Goal: Task Accomplishment & Management: Use online tool/utility

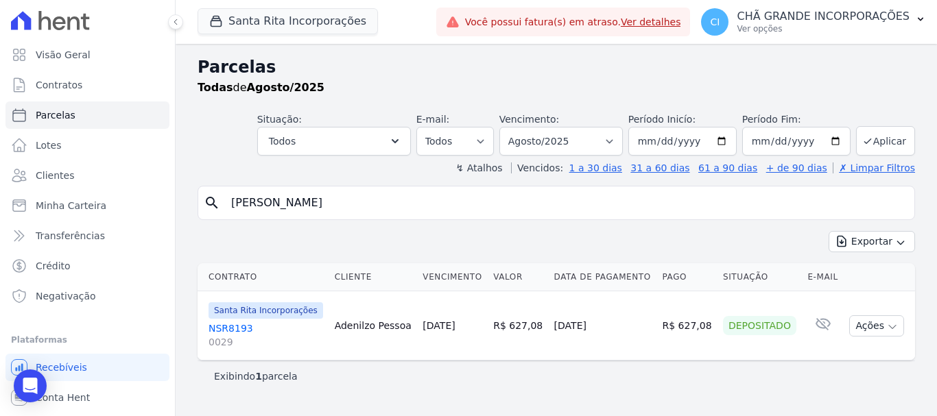
select select
click at [245, 22] on button "Santa Rita Incorporações" at bounding box center [288, 21] width 180 height 26
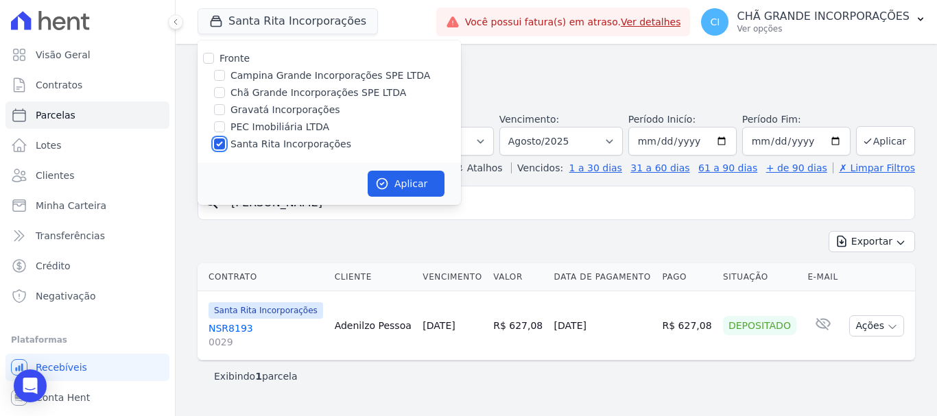
click at [217, 141] on input "Santa Rita Incorporações" at bounding box center [219, 144] width 11 height 11
checkbox input "false"
click at [220, 95] on input "Chã Grande Incorporações SPE LTDA" at bounding box center [219, 92] width 11 height 11
checkbox input "true"
click at [394, 180] on button "Aplicar" at bounding box center [406, 184] width 77 height 26
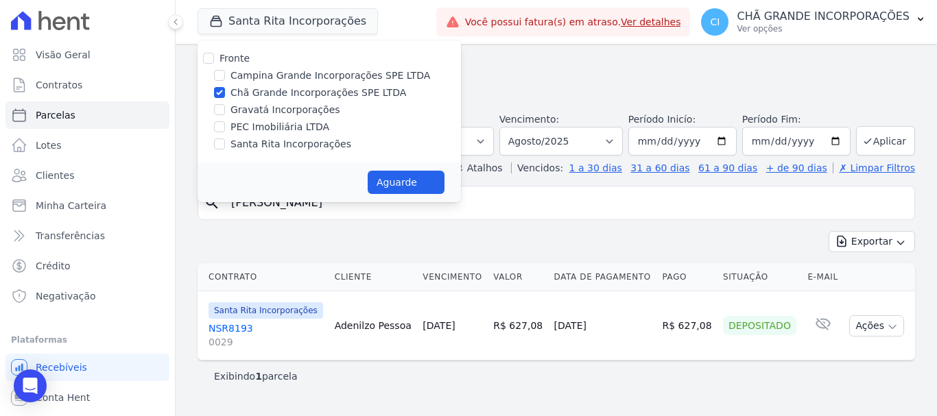
select select
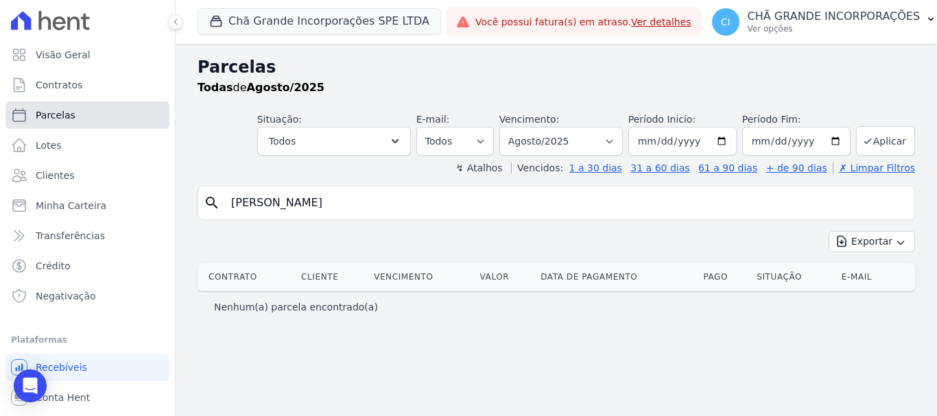
click at [60, 115] on span "Parcelas" at bounding box center [56, 115] width 40 height 14
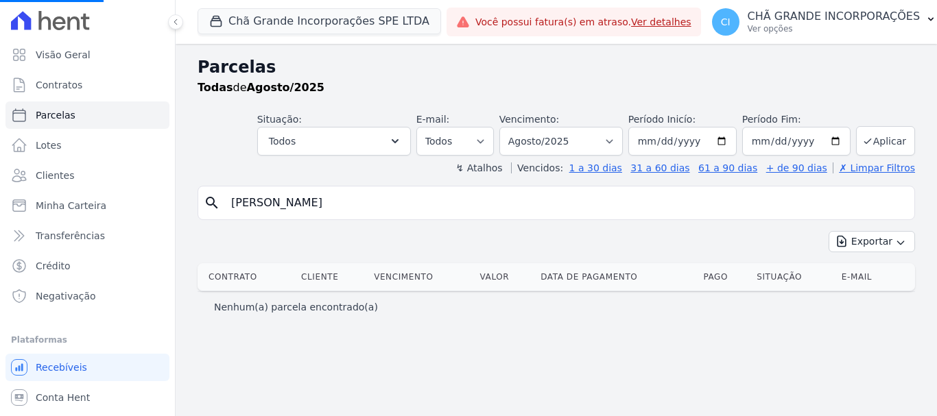
select select
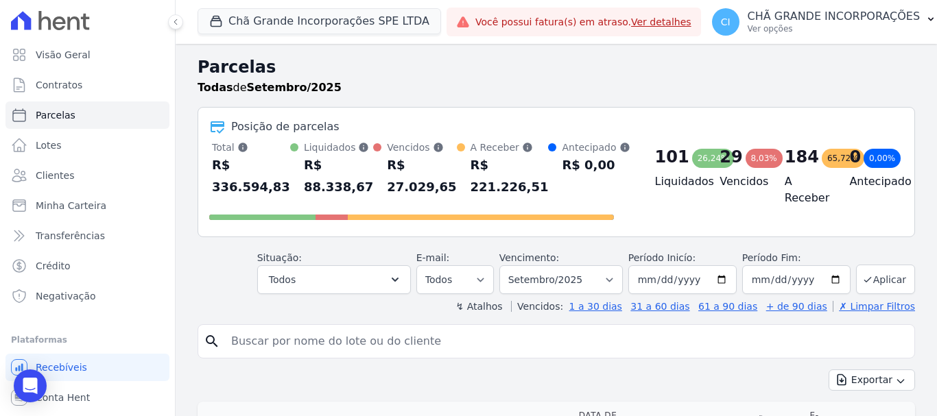
click at [325, 340] on input "search" at bounding box center [566, 341] width 686 height 27
type input "[PERSON_NAME]"
select select
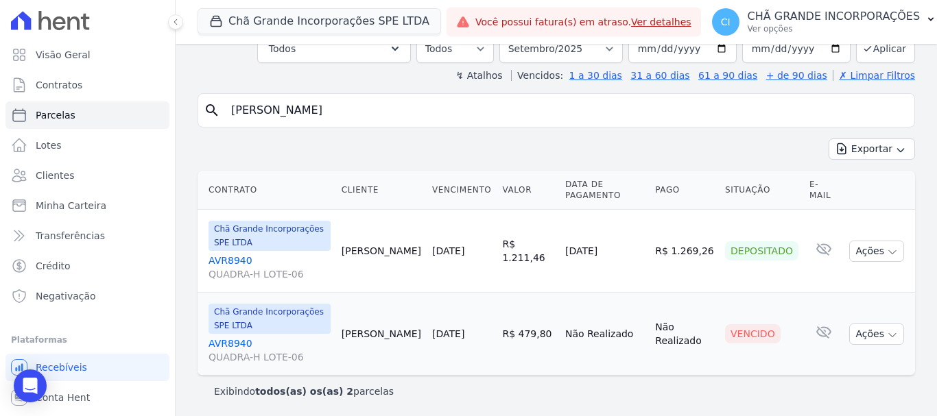
scroll to position [94, 0]
click at [609, 45] on select "Filtrar por período ──────── Todos os meses Outubro/2019 Novembro/2019 Dezembro…" at bounding box center [562, 47] width 124 height 29
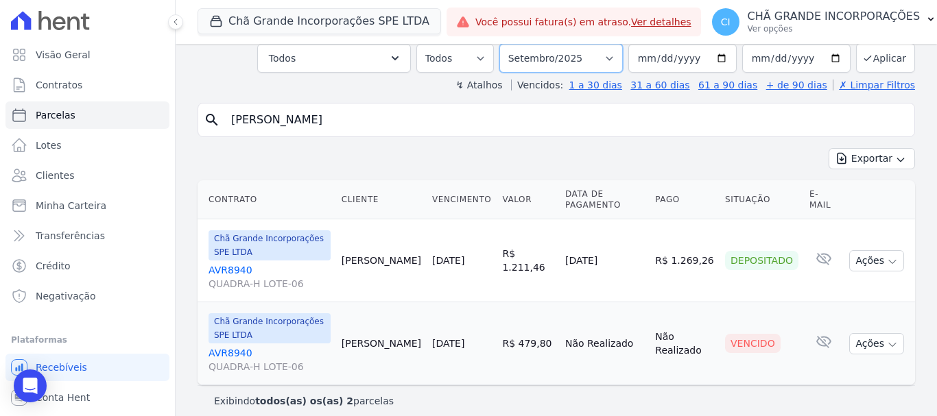
select select "01/2025"
click at [508, 44] on select "Filtrar por período ──────── Todos os meses Outubro/2019 Novembro/2019 Dezembro…" at bounding box center [562, 58] width 124 height 29
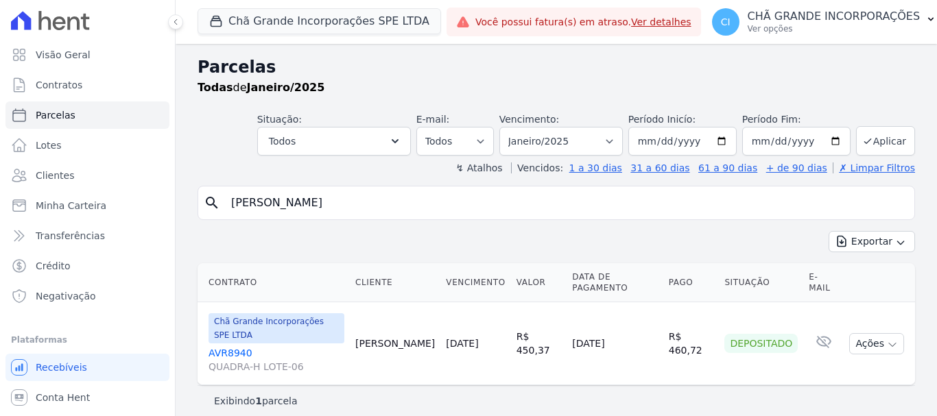
select select
click at [609, 142] on select "Filtrar por período ──────── Todos os meses Outubro/2019 Novembro/2019 Dezembro…" at bounding box center [562, 141] width 124 height 29
select select "07/2025"
click at [508, 127] on select "Filtrar por período ──────── Todos os meses Outubro/2019 Novembro/2019 Dezembro…" at bounding box center [562, 141] width 124 height 29
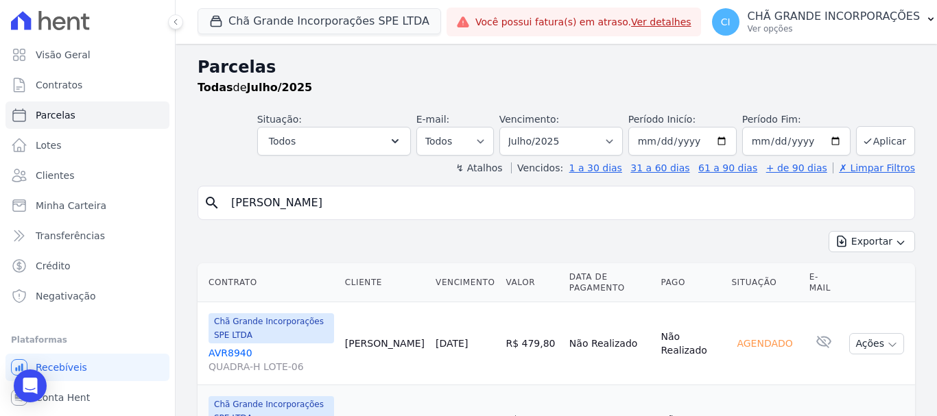
select select
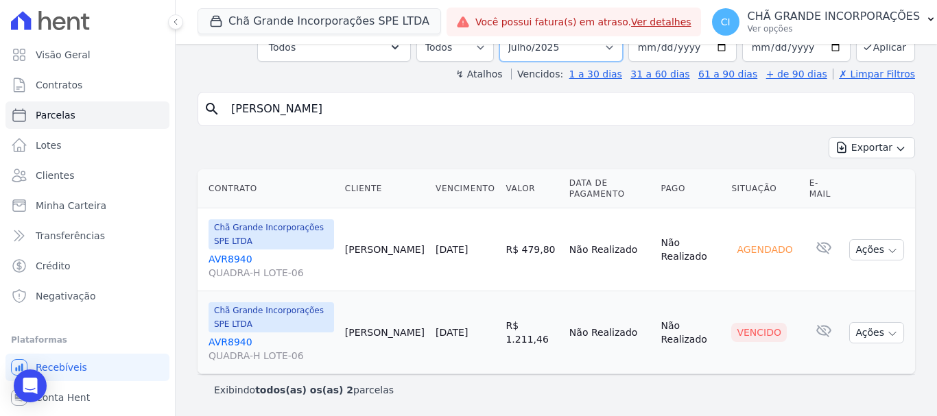
click at [612, 45] on select "Filtrar por período ──────── Todos os meses Outubro/2019 Novembro/2019 Dezembro…" at bounding box center [562, 47] width 124 height 29
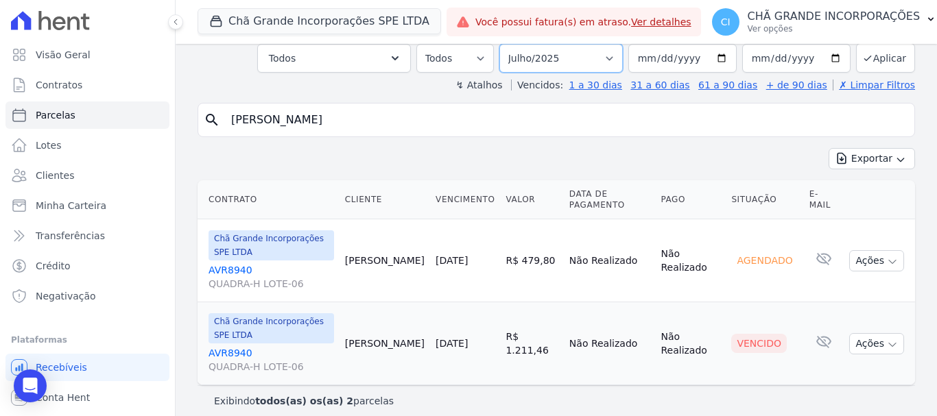
select select "09/2025"
click at [508, 44] on select "Filtrar por período ──────── Todos os meses Outubro/2019 Novembro/2019 Dezembro…" at bounding box center [562, 58] width 124 height 29
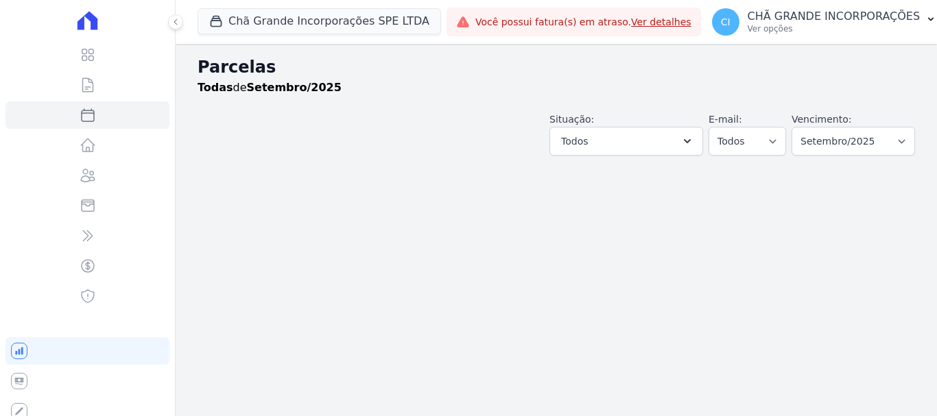
select select
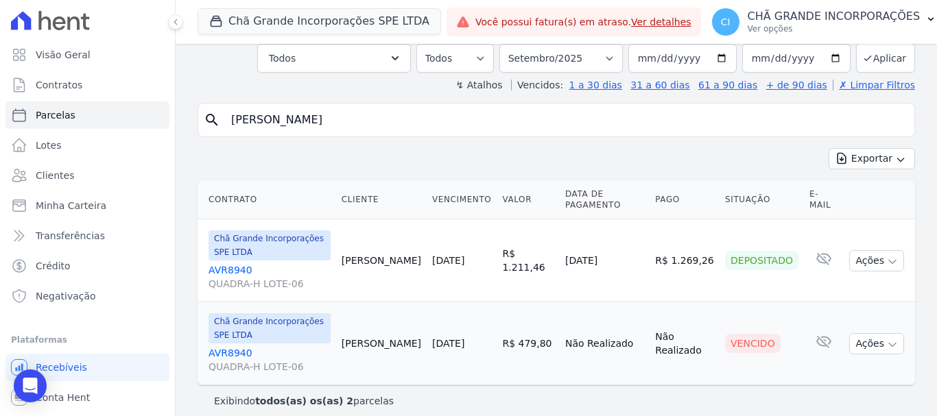
scroll to position [94, 0]
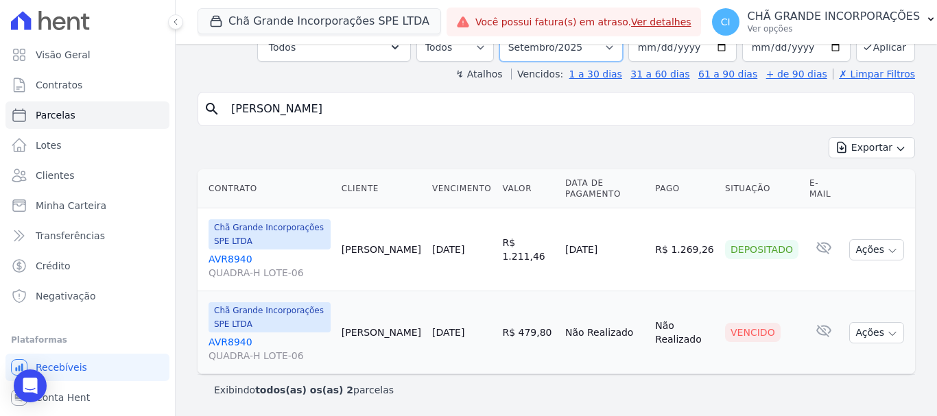
click at [615, 47] on select "Filtrar por período ──────── Todos os meses Outubro/2019 Novembro/2019 Dezembro…" at bounding box center [562, 47] width 124 height 29
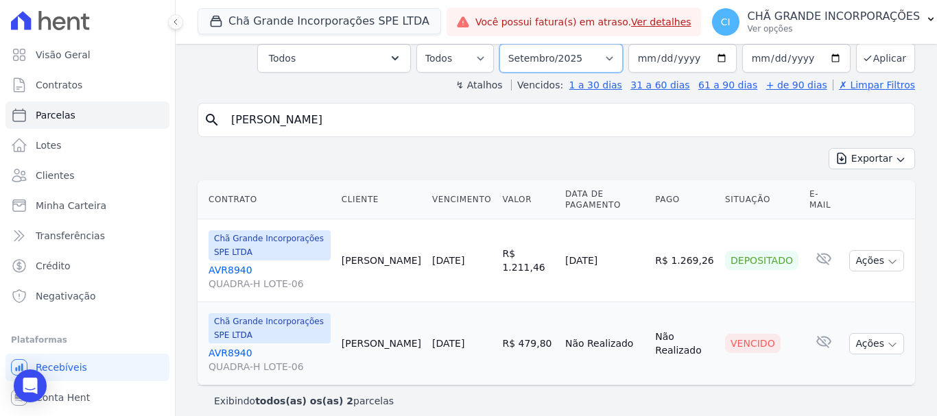
select select "07/2025"
click at [508, 44] on select "Filtrar por período ──────── Todos os meses Outubro/2019 Novembro/2019 Dezembro…" at bounding box center [562, 58] width 124 height 29
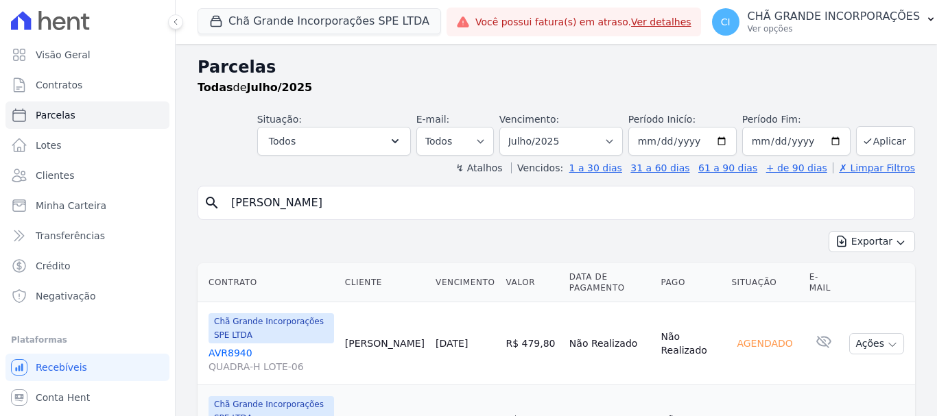
select select
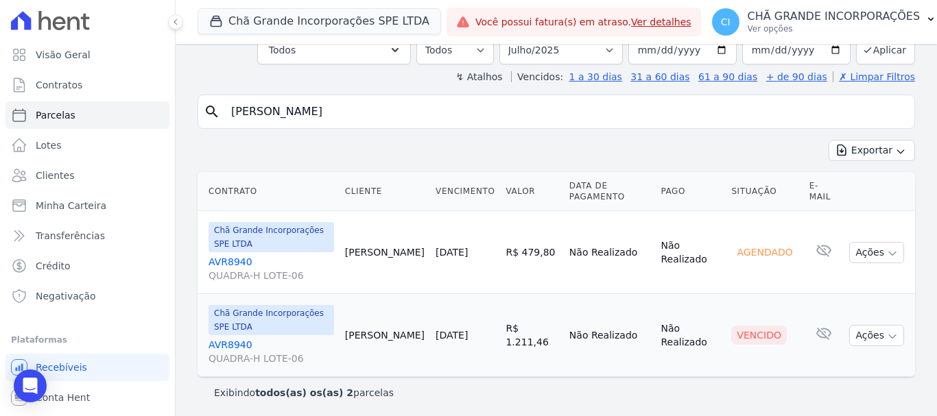
scroll to position [94, 0]
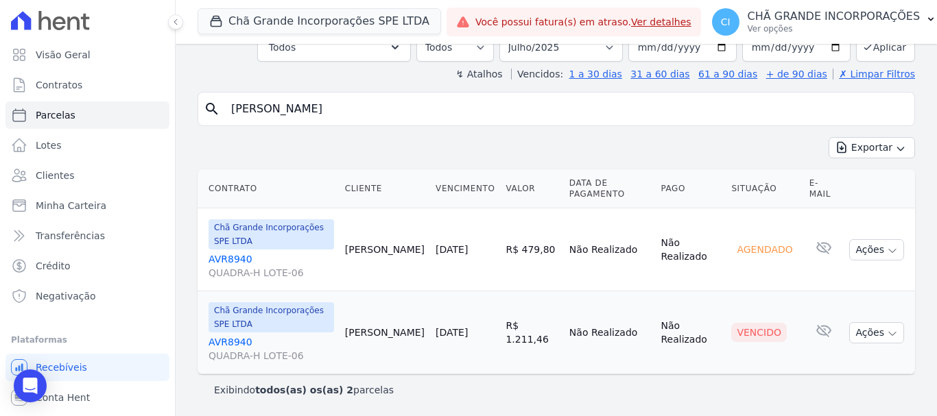
click at [235, 341] on link "AVR8940 QUADRA-H LOTE-06" at bounding box center [272, 349] width 126 height 27
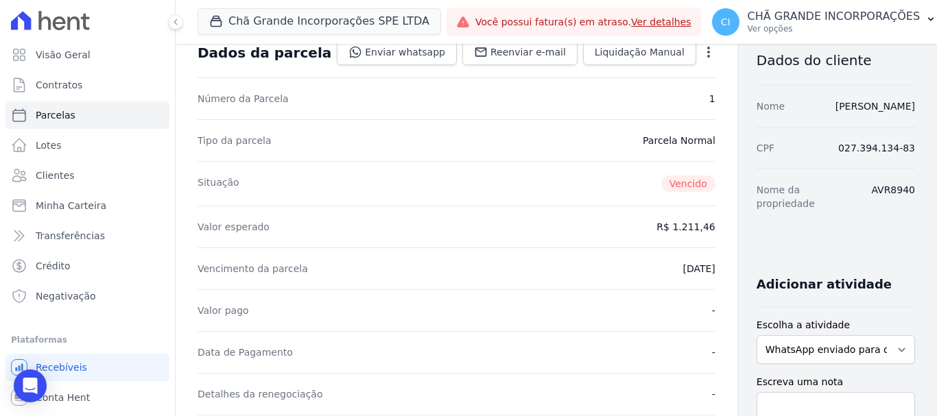
scroll to position [274, 0]
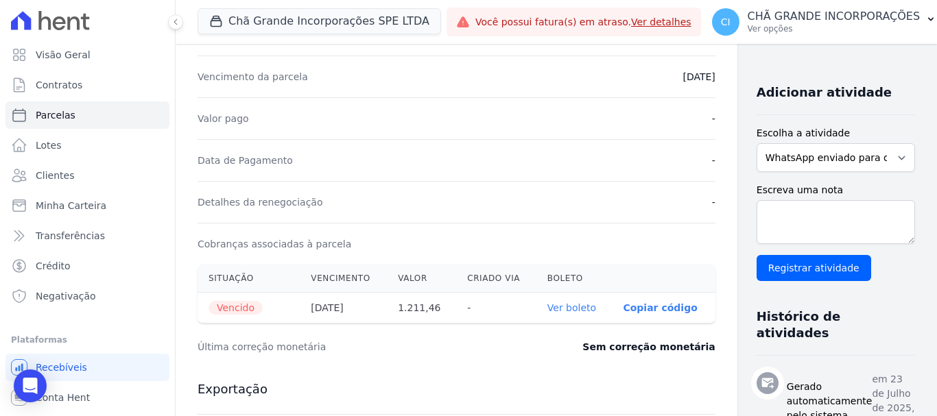
click at [548, 309] on link "Ver boleto" at bounding box center [572, 308] width 49 height 11
select select
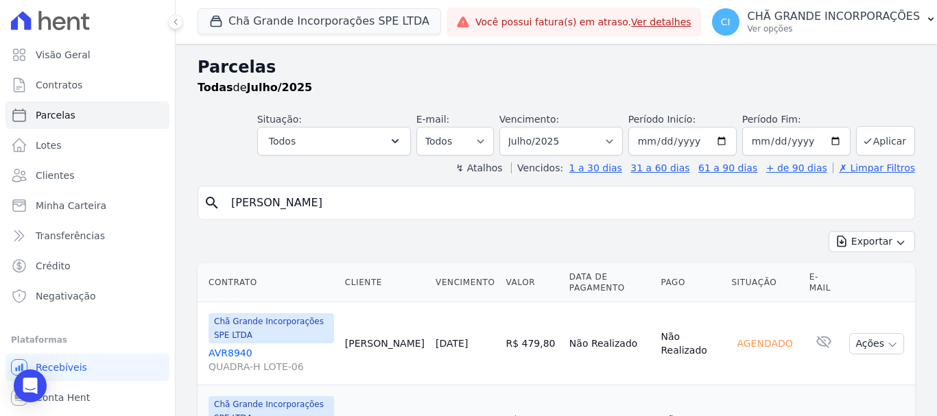
scroll to position [69, 0]
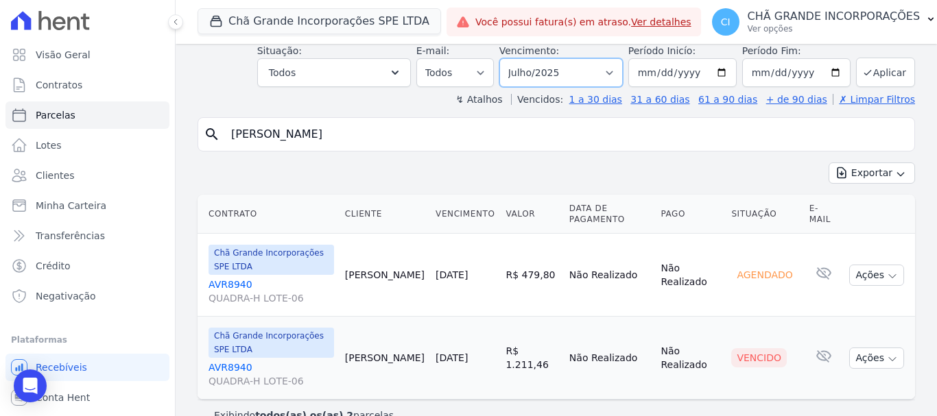
click at [613, 75] on select "Filtrar por período ──────── Todos os meses Outubro/2019 Novembro/2019 Dezembro…" at bounding box center [562, 72] width 124 height 29
select select "09/2025"
click at [508, 58] on select "Filtrar por período ──────── Todos os meses Outubro/2019 Novembro/2019 Dezembro…" at bounding box center [562, 72] width 124 height 29
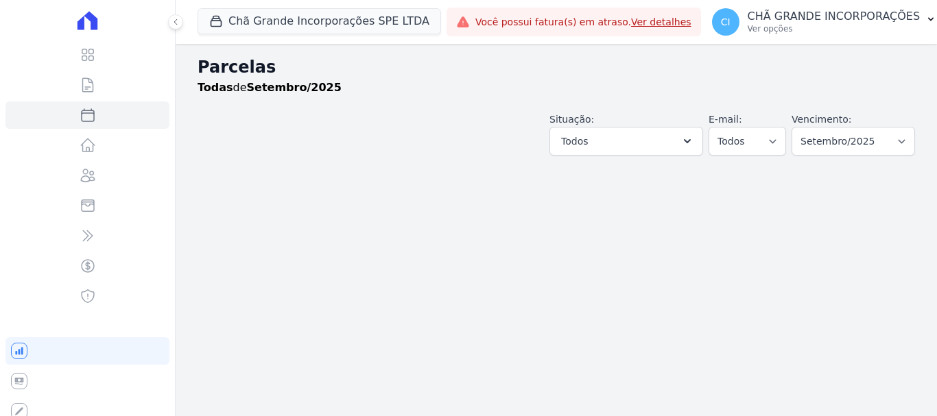
select select
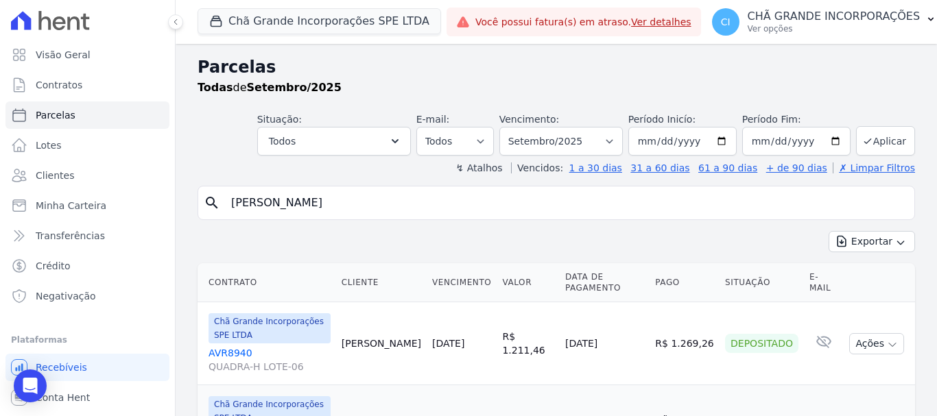
click at [236, 350] on link "AVR8940 QUADRA-H LOTE-06" at bounding box center [270, 359] width 122 height 27
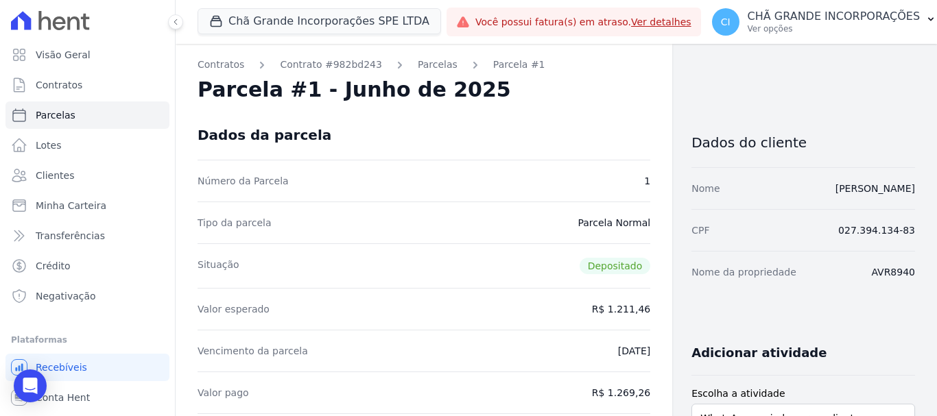
select select
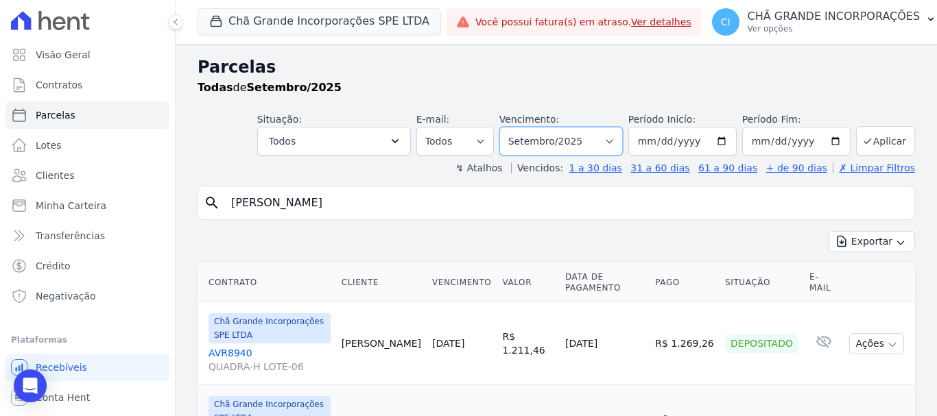
click at [609, 141] on select "Filtrar por período ──────── Todos os meses Outubro/2019 Novembro/2019 Dezembro…" at bounding box center [562, 141] width 124 height 29
select select "06/2025"
click at [508, 127] on select "Filtrar por período ──────── Todos os meses Outubro/2019 Novembro/2019 Dezembro…" at bounding box center [562, 141] width 124 height 29
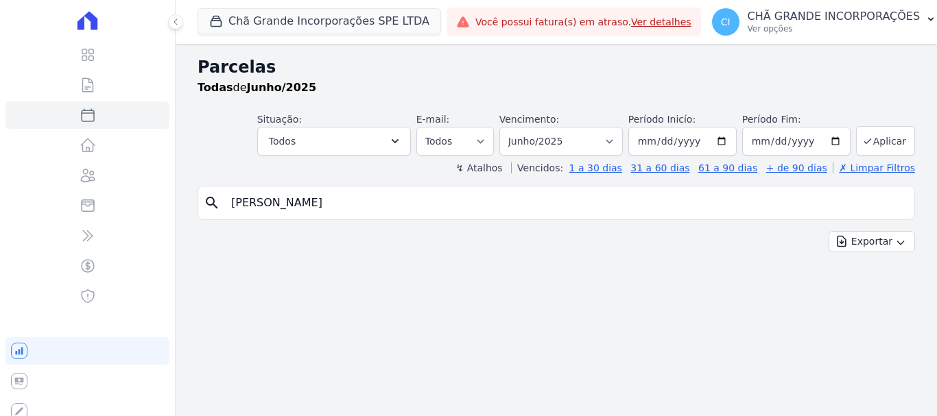
select select
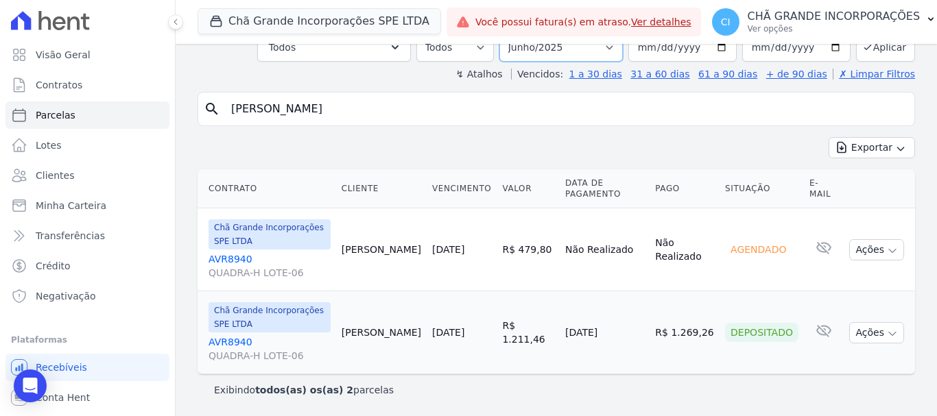
scroll to position [83, 0]
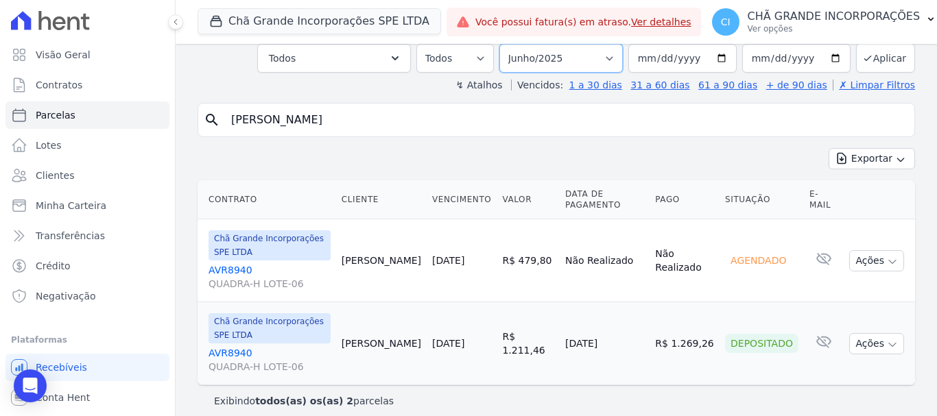
click at [609, 47] on select "Filtrar por período ──────── Todos os meses Outubro/2019 Novembro/2019 Dezembro…" at bounding box center [562, 58] width 124 height 29
select select "07/2025"
click at [508, 44] on select "Filtrar por período ──────── Todos os meses Outubro/2019 Novembro/2019 Dezembro…" at bounding box center [562, 58] width 124 height 29
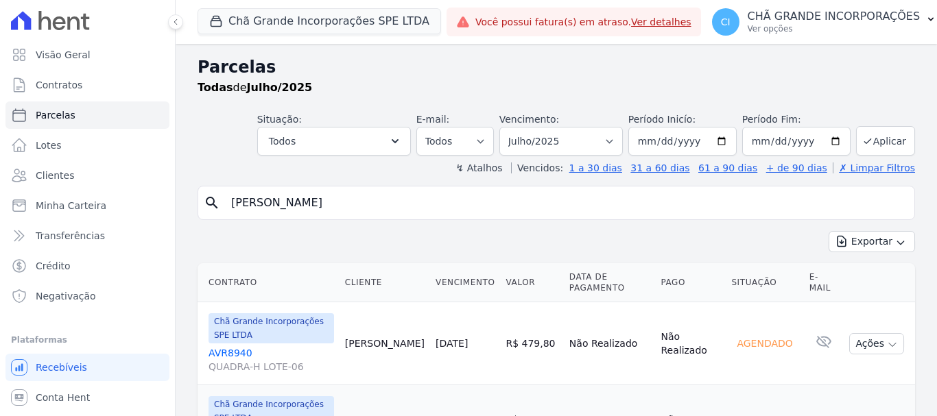
select select
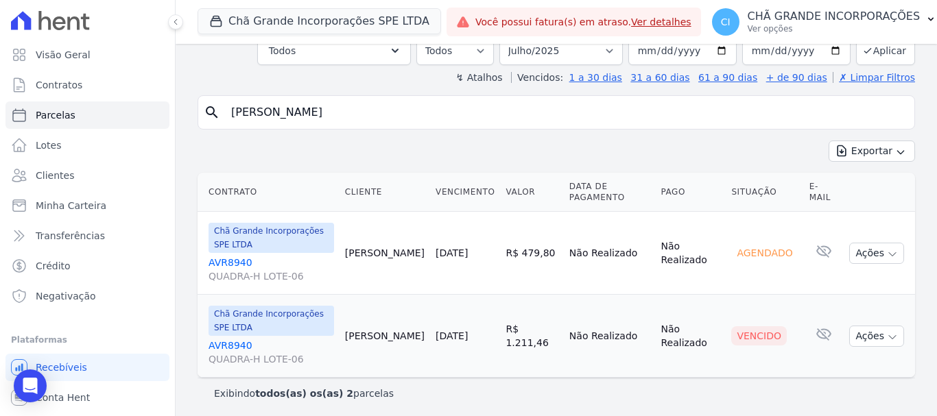
scroll to position [94, 0]
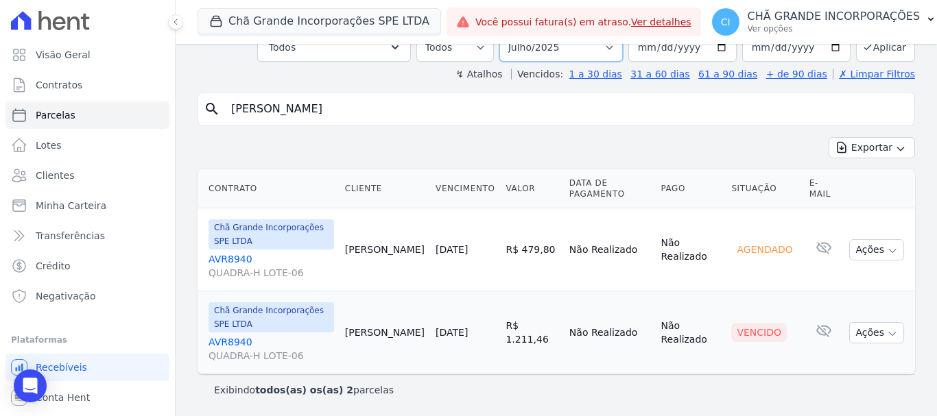
click at [613, 50] on select "Filtrar por período ──────── Todos os meses Outubro/2019 Novembro/2019 Dezembro…" at bounding box center [562, 47] width 124 height 29
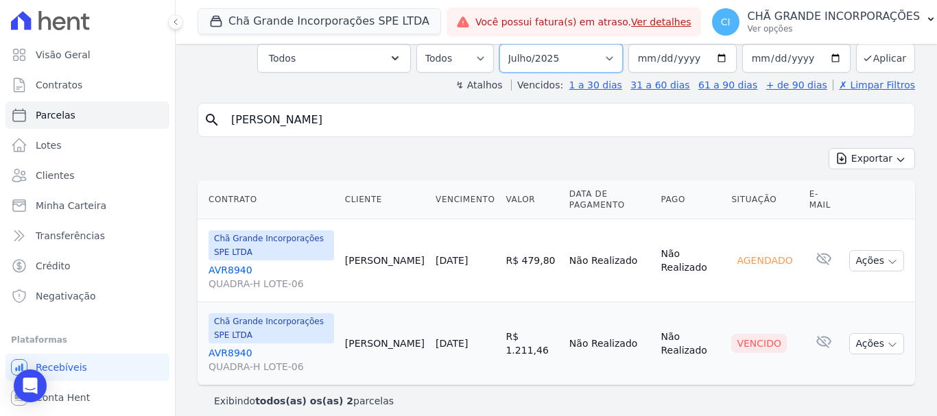
select select "08/2025"
click at [508, 44] on select "Filtrar por período ──────── Todos os meses Outubro/2019 Novembro/2019 Dezembro…" at bounding box center [562, 58] width 124 height 29
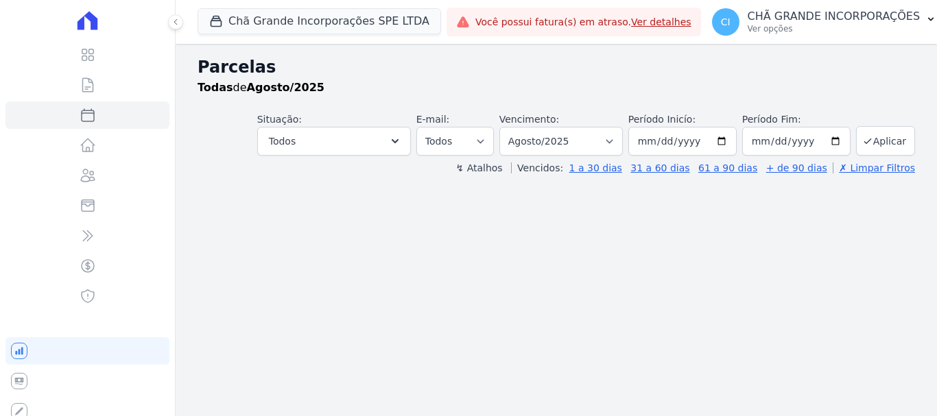
select select
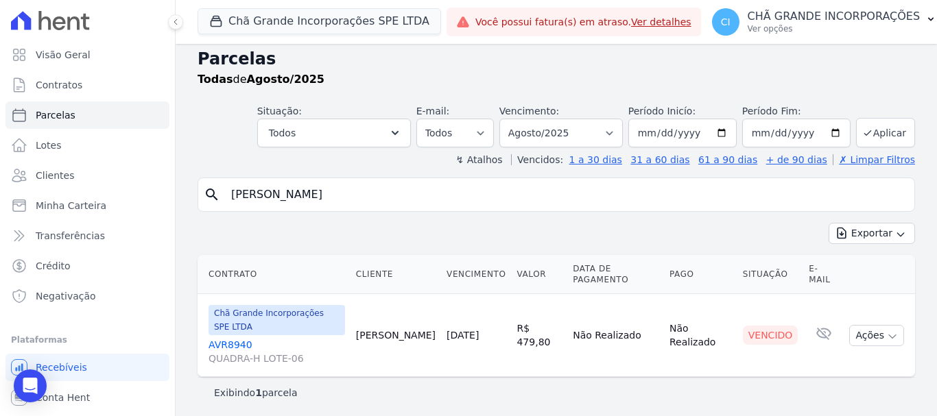
scroll to position [11, 0]
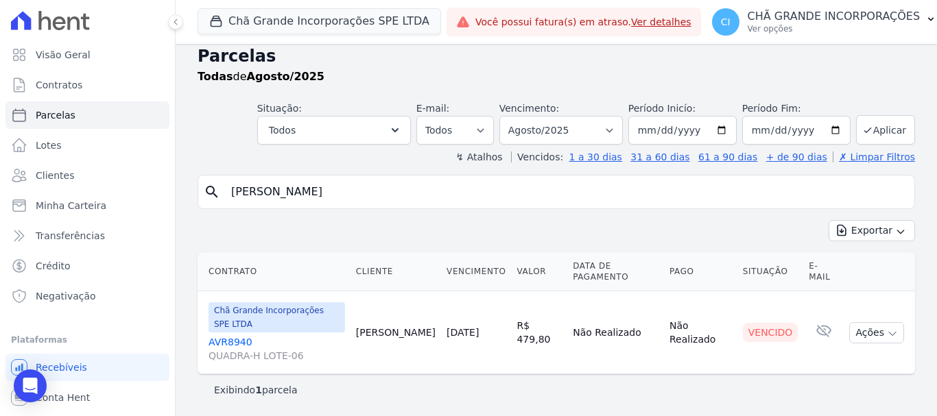
click at [233, 342] on link "AVR8940 QUADRA-H LOTE-06" at bounding box center [277, 349] width 137 height 27
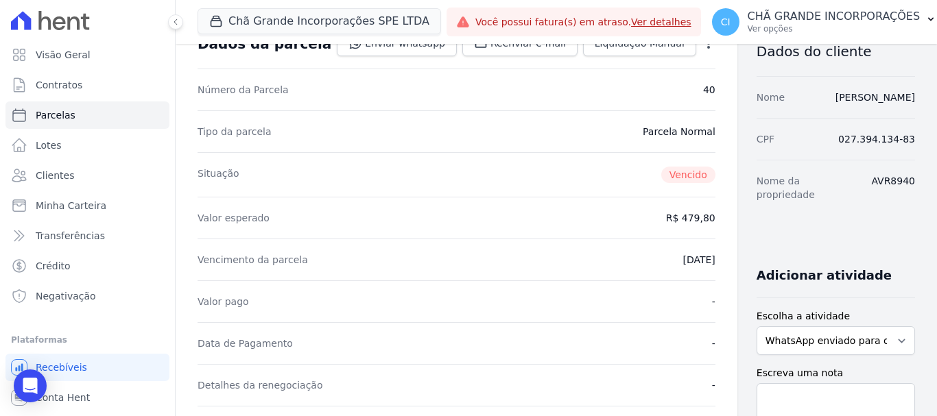
scroll to position [274, 0]
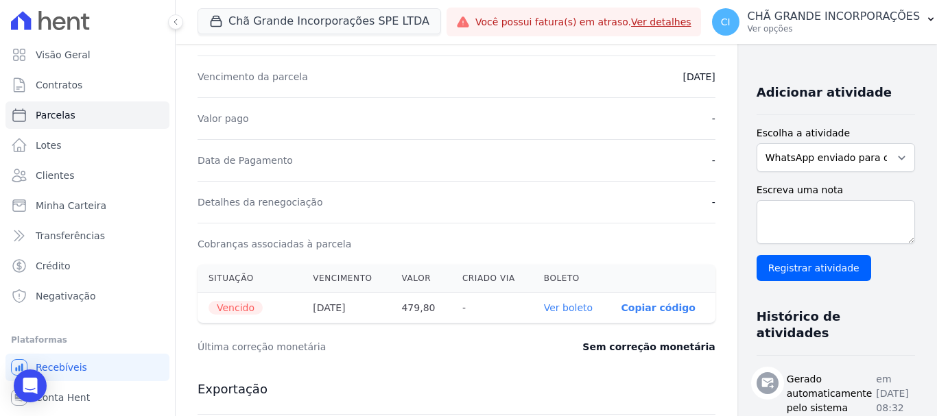
click at [546, 309] on link "Ver boleto" at bounding box center [568, 308] width 49 height 11
select select
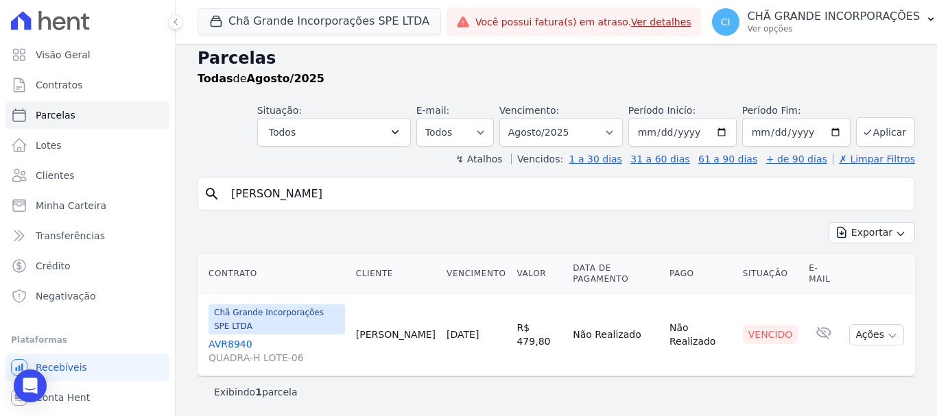
scroll to position [11, 0]
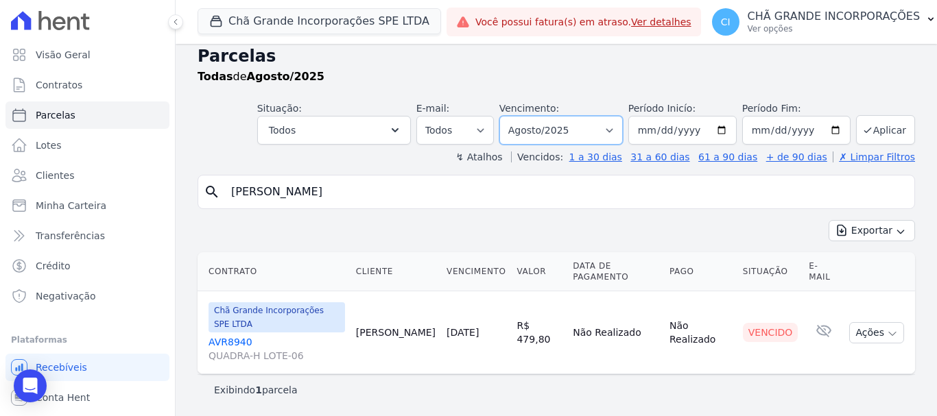
click at [611, 130] on select "Filtrar por período ──────── Todos os meses Outubro/2019 Novembro/2019 Dezembro…" at bounding box center [562, 130] width 124 height 29
select select "09/2025"
click at [508, 116] on select "Filtrar por período ──────── Todos os meses Outubro/2019 Novembro/2019 Dezembro…" at bounding box center [562, 130] width 124 height 29
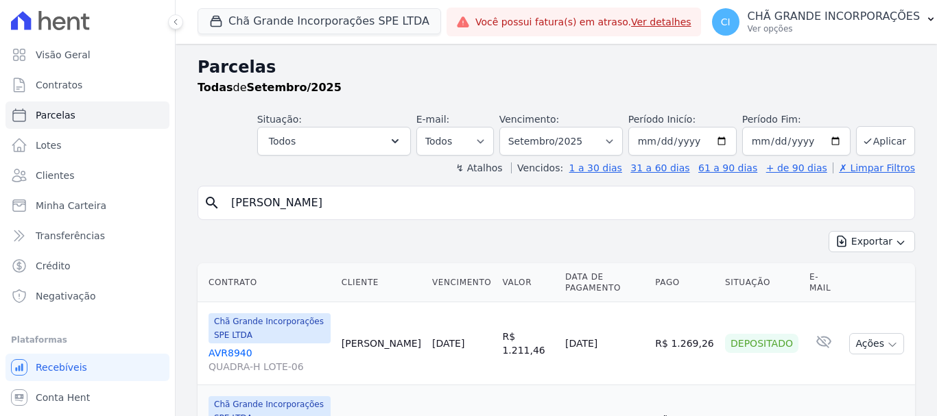
select select
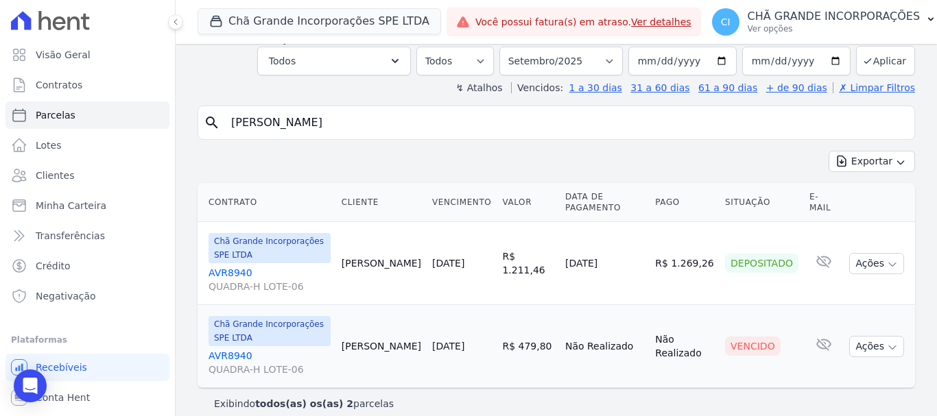
scroll to position [94, 0]
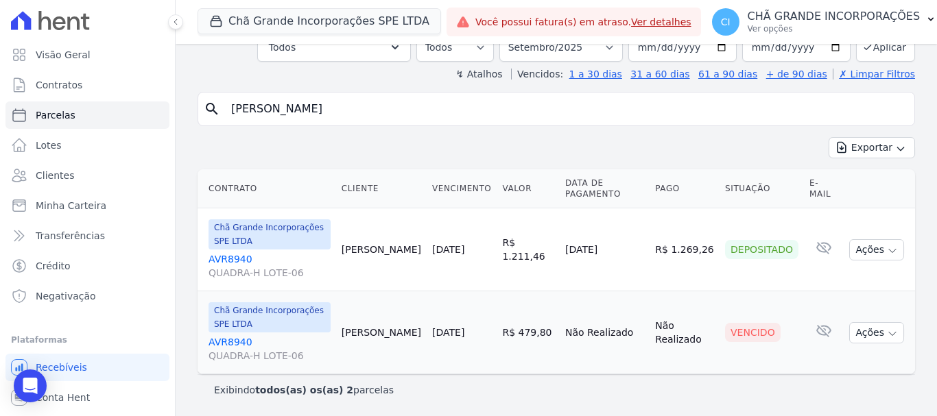
click at [221, 343] on link "AVR8940 QUADRA-H LOTE-06" at bounding box center [270, 349] width 122 height 27
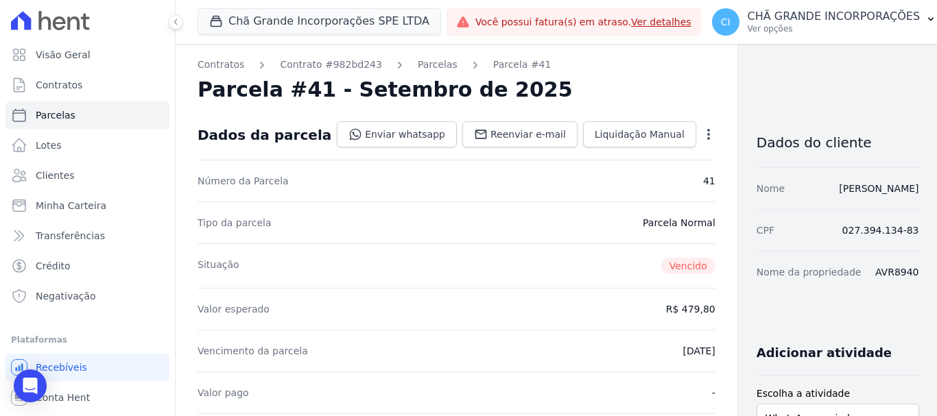
scroll to position [274, 0]
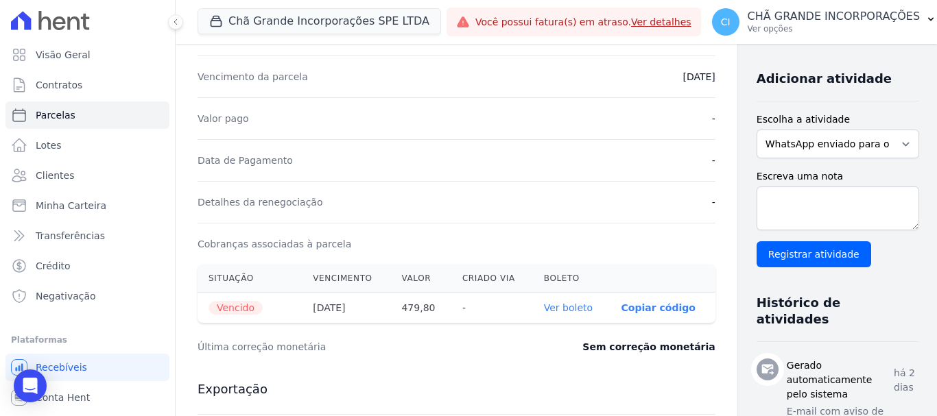
click at [544, 305] on link "Ver boleto" at bounding box center [568, 308] width 49 height 11
select select
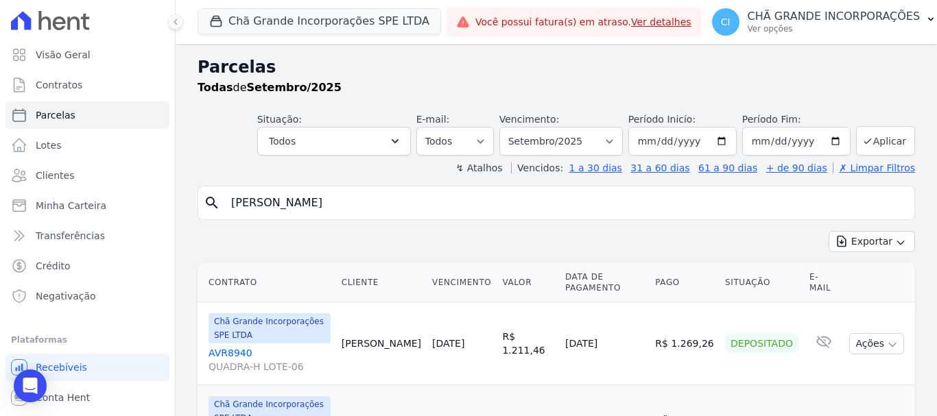
click at [408, 211] on input "[PERSON_NAME]" at bounding box center [566, 202] width 686 height 27
type input "[PERSON_NAME]"
select select
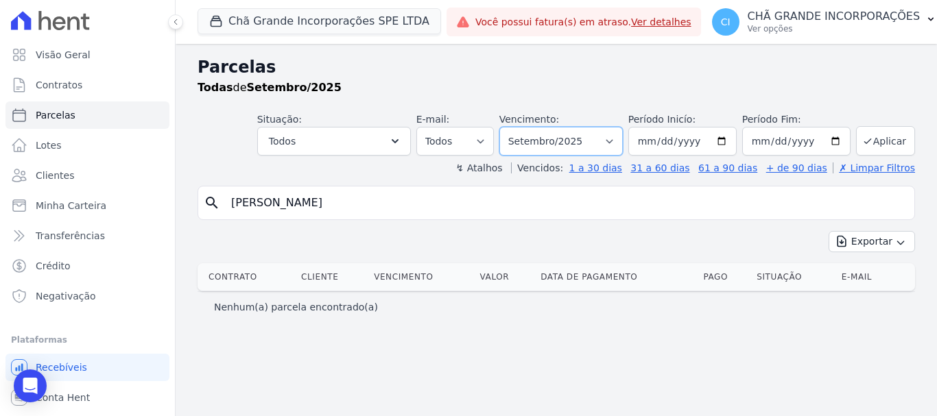
click at [620, 141] on select "Filtrar por período ──────── Todos os meses Outubro/2019 Novembro/2019 Dezembro…" at bounding box center [562, 141] width 124 height 29
select select "06/2025"
click at [519, 127] on select "Filtrar por período ──────── Todos os meses Outubro/2019 Novembro/2019 Dezembro…" at bounding box center [562, 141] width 124 height 29
select select
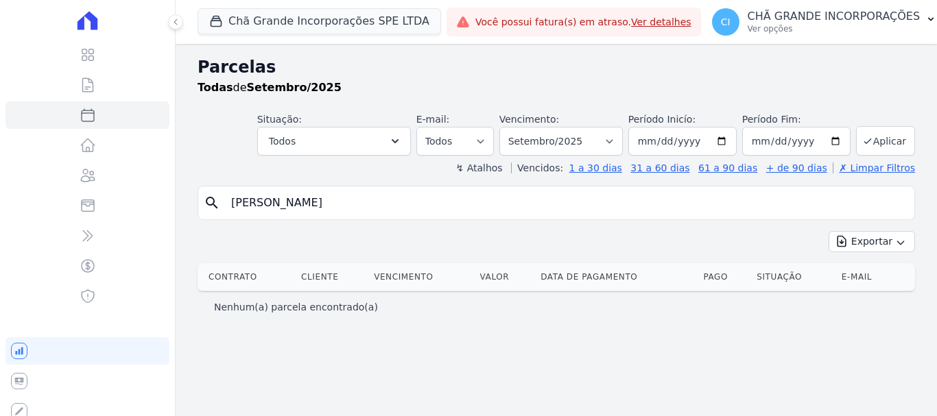
select select
